Goal: Check status

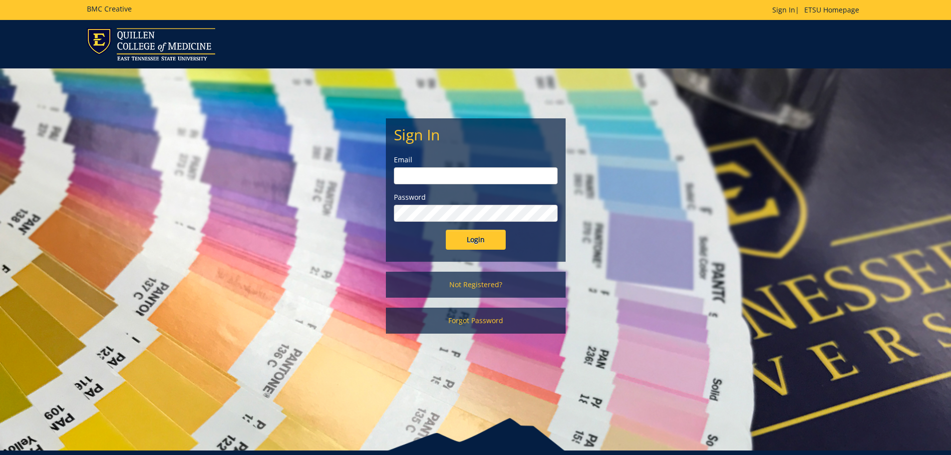
click at [438, 175] on input "email" at bounding box center [476, 175] width 164 height 17
type input "[EMAIL_ADDRESS][DOMAIN_NAME]"
click at [446, 230] on input "Login" at bounding box center [476, 240] width 60 height 20
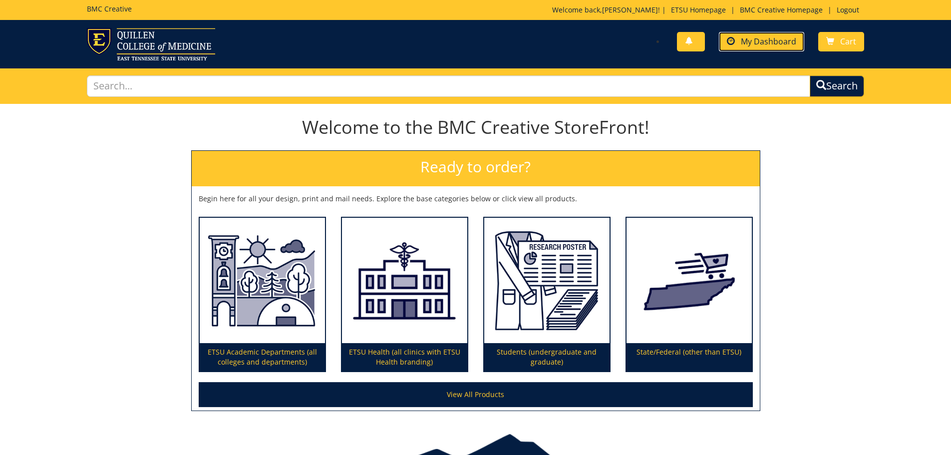
click at [750, 44] on span "My Dashboard" at bounding box center [768, 41] width 55 height 11
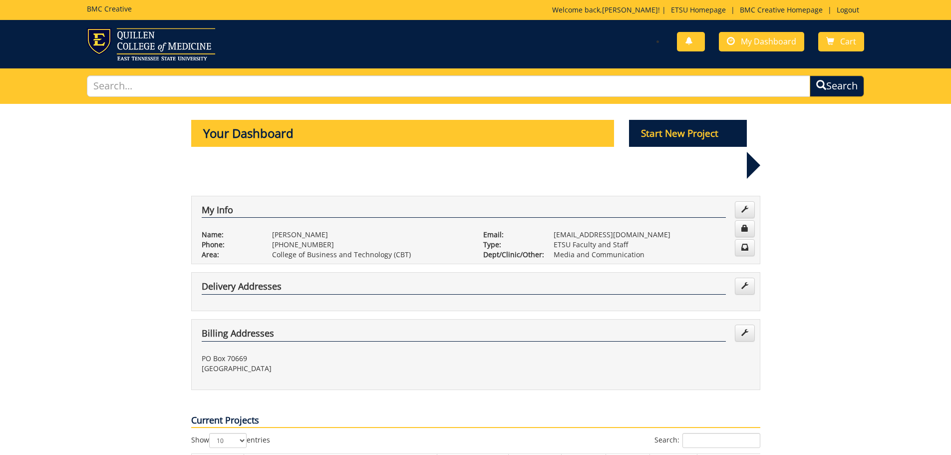
scroll to position [150, 0]
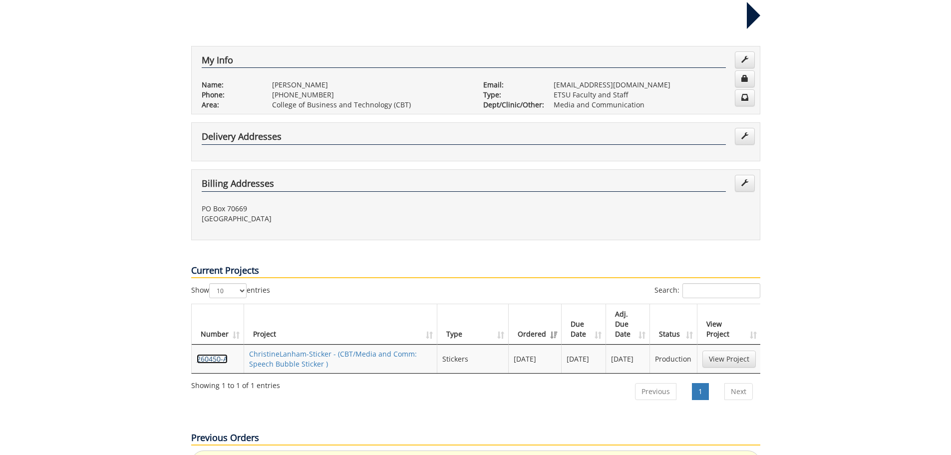
click at [207, 354] on link "260450-A" at bounding box center [212, 358] width 31 height 9
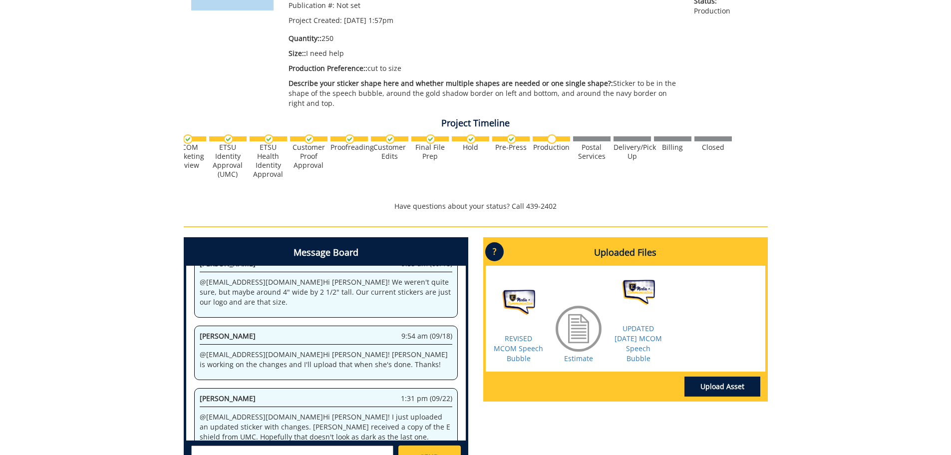
scroll to position [0, 392]
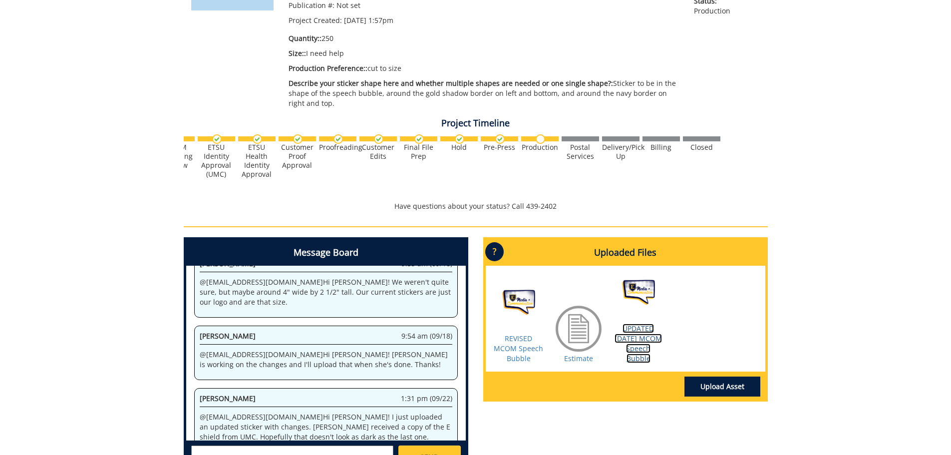
click at [645, 351] on link "UPDATED [DATE] MCOM Speech Bubble" at bounding box center [638, 343] width 47 height 39
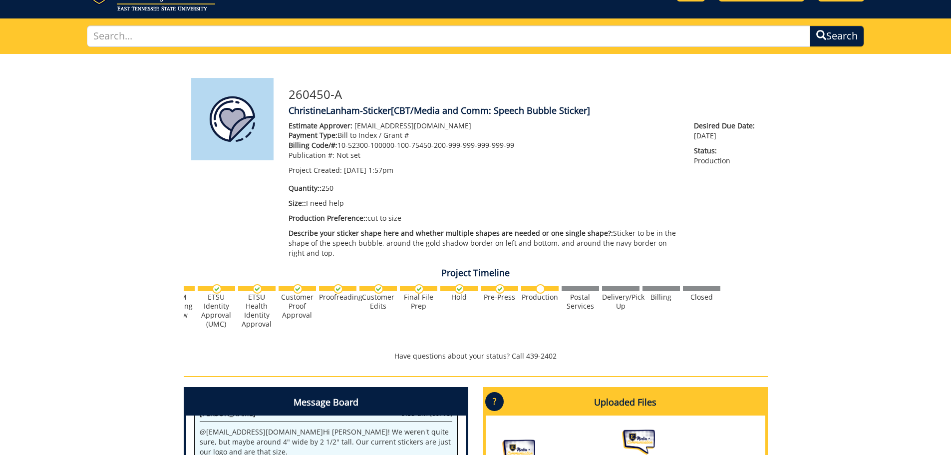
scroll to position [0, 0]
